Goal: Information Seeking & Learning: Learn about a topic

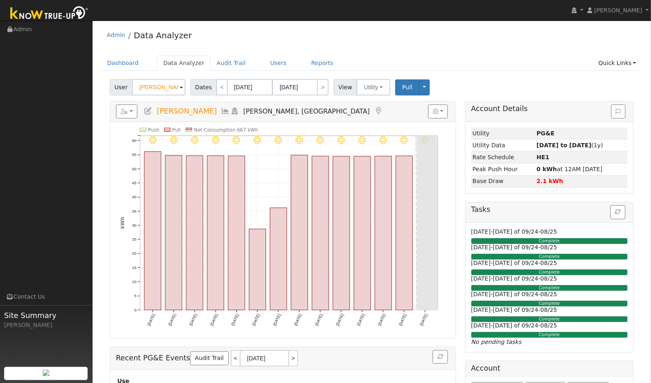
click at [221, 110] on icon at bounding box center [225, 110] width 9 height 7
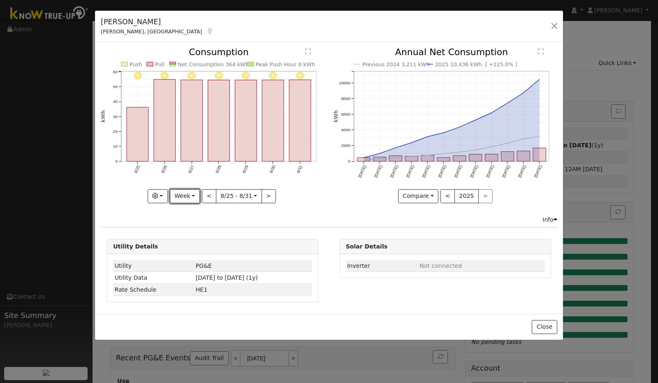
click at [195, 194] on button "Week" at bounding box center [185, 196] width 30 height 14
click at [185, 244] on link "Year" at bounding box center [198, 248] width 57 height 12
type input "2024-09-01"
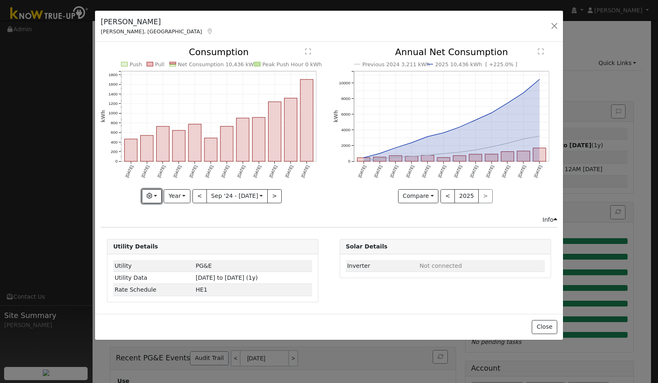
click at [162, 198] on button "button" at bounding box center [152, 196] width 20 height 14
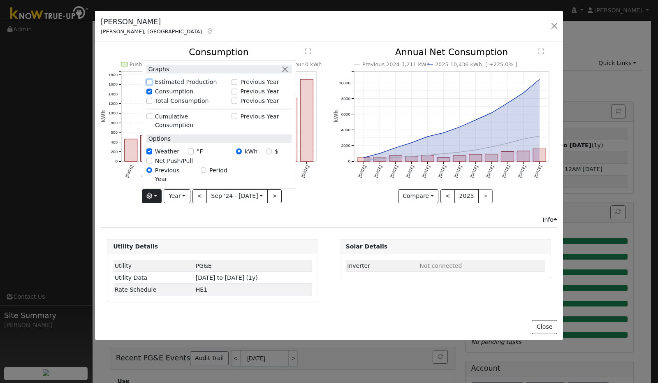
click at [152, 85] on input "Estimated Production" at bounding box center [149, 82] width 6 height 6
checkbox input "true"
click at [151, 104] on input "Total Consumption" at bounding box center [149, 101] width 6 height 6
checkbox input "true"
click at [330, 203] on div "Previous 2024 3,211 kWh 2025 10,436 kWh [ +225.0% ] Sep '24 Oct '24 Nov '24 Dec…" at bounding box center [445, 131] width 232 height 167
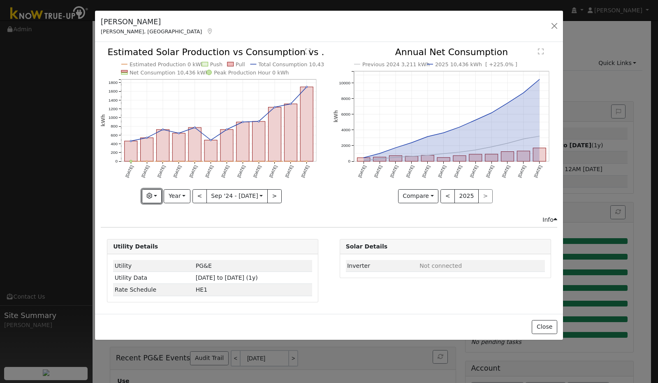
click at [161, 197] on button "button" at bounding box center [152, 196] width 20 height 14
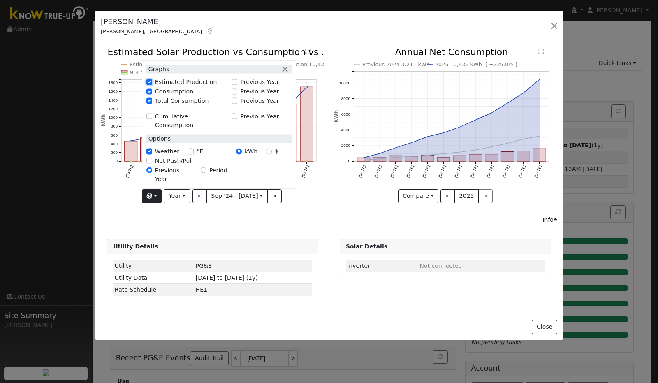
click at [152, 85] on input "Estimated Production" at bounding box center [149, 82] width 6 height 6
checkbox input "false"
click at [323, 180] on icon "Push Pull Total Consumption 10,436 kWh Net Consumption 10,436 kWh Peak Push Hou…" at bounding box center [213, 125] width 224 height 154
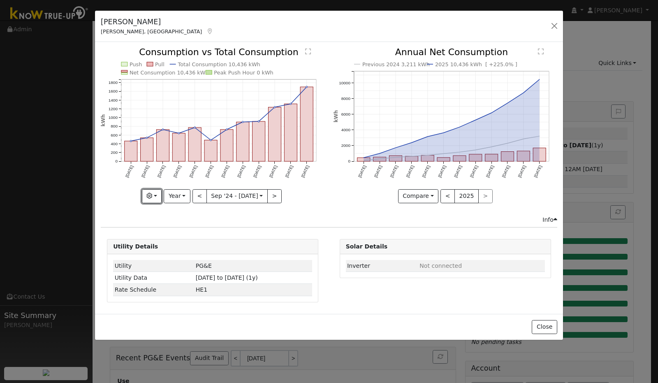
click at [152, 195] on icon "button" at bounding box center [149, 196] width 6 height 6
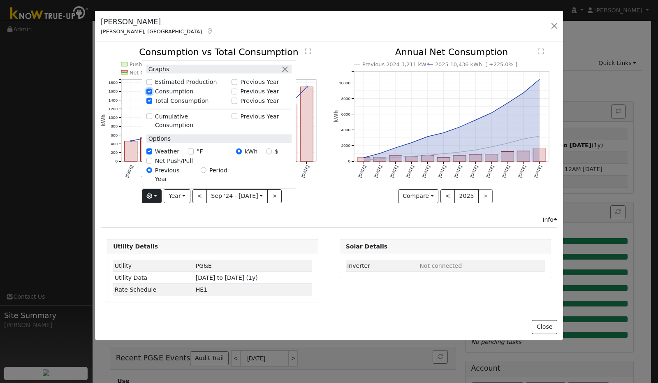
click at [152, 94] on input "Consumption" at bounding box center [149, 91] width 6 height 6
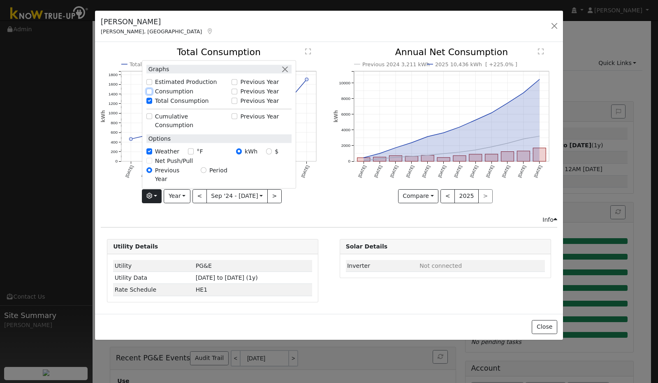
click at [152, 94] on input "Consumption" at bounding box center [149, 91] width 6 height 6
checkbox input "true"
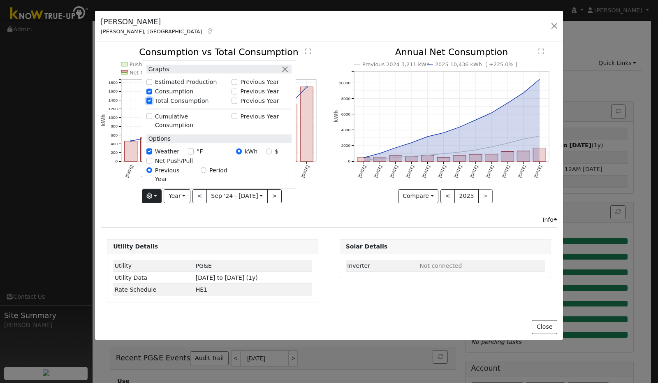
click at [151, 104] on input "Total Consumption" at bounding box center [149, 101] width 6 height 6
checkbox input "false"
click at [323, 101] on icon "Push Pull Net Consumption 10,436 kWh Peak Push Hour 0 kWh Sep '24 Oct '24 Nov '…" at bounding box center [213, 123] width 224 height 150
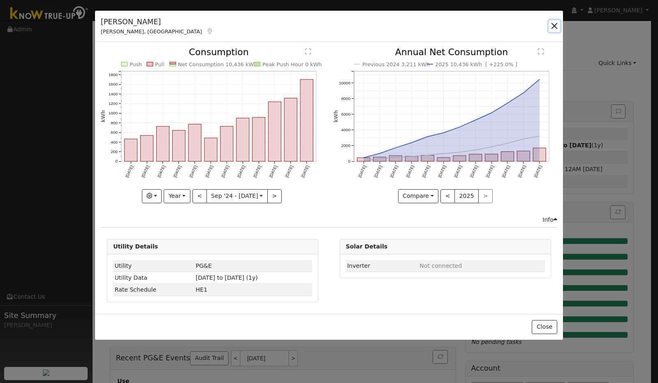
click at [554, 26] on button "button" at bounding box center [555, 26] width 12 height 12
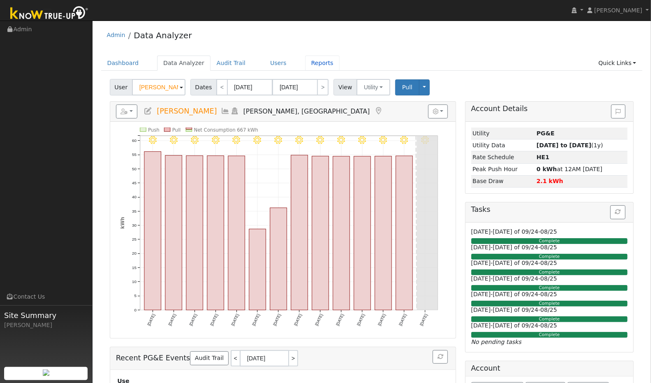
click at [305, 60] on link "Reports" at bounding box center [322, 63] width 35 height 15
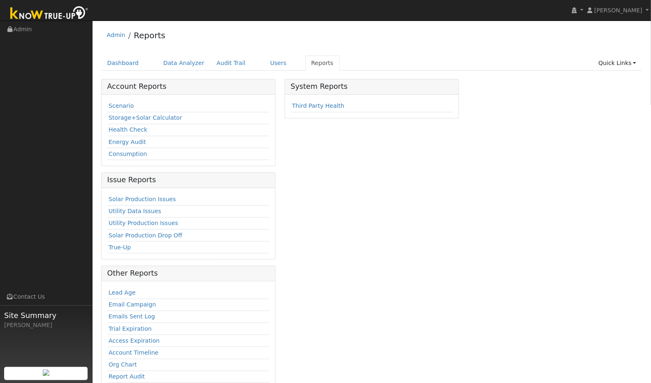
click at [117, 104] on link "Scenario" at bounding box center [121, 105] width 25 height 7
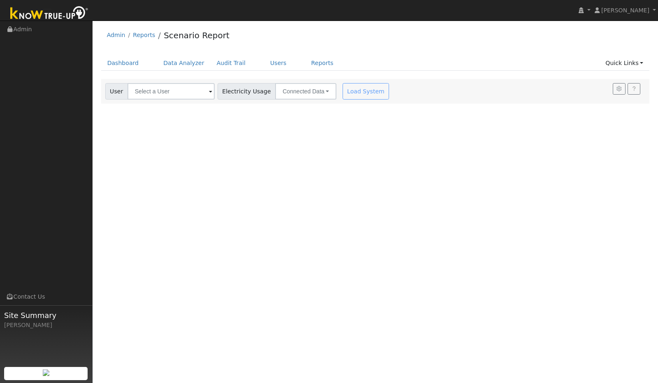
click at [209, 91] on span at bounding box center [210, 91] width 3 height 9
